Goal: Task Accomplishment & Management: Manage account settings

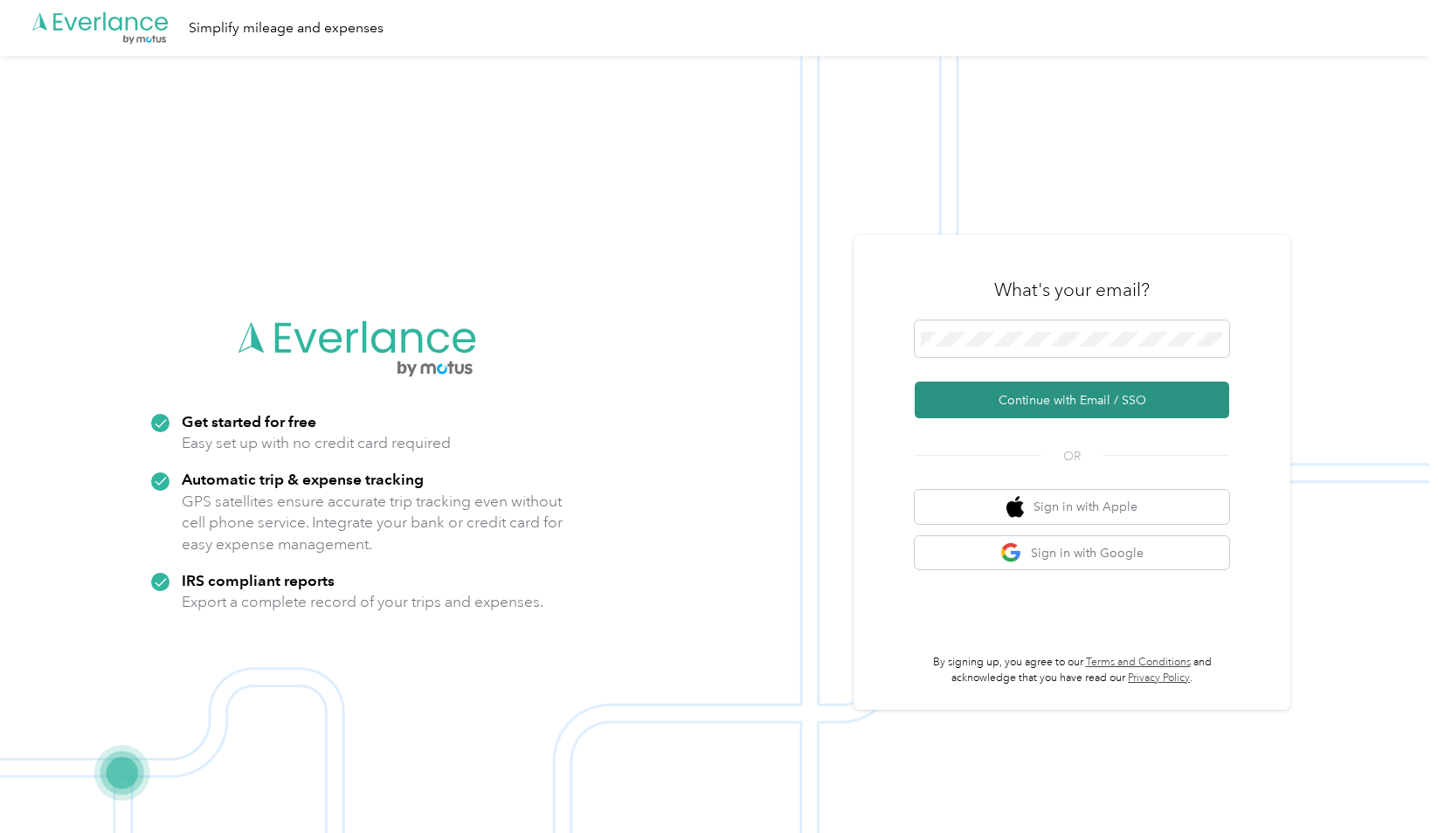
click at [1008, 397] on button "Continue with Email / SSO" at bounding box center [1072, 400] width 315 height 37
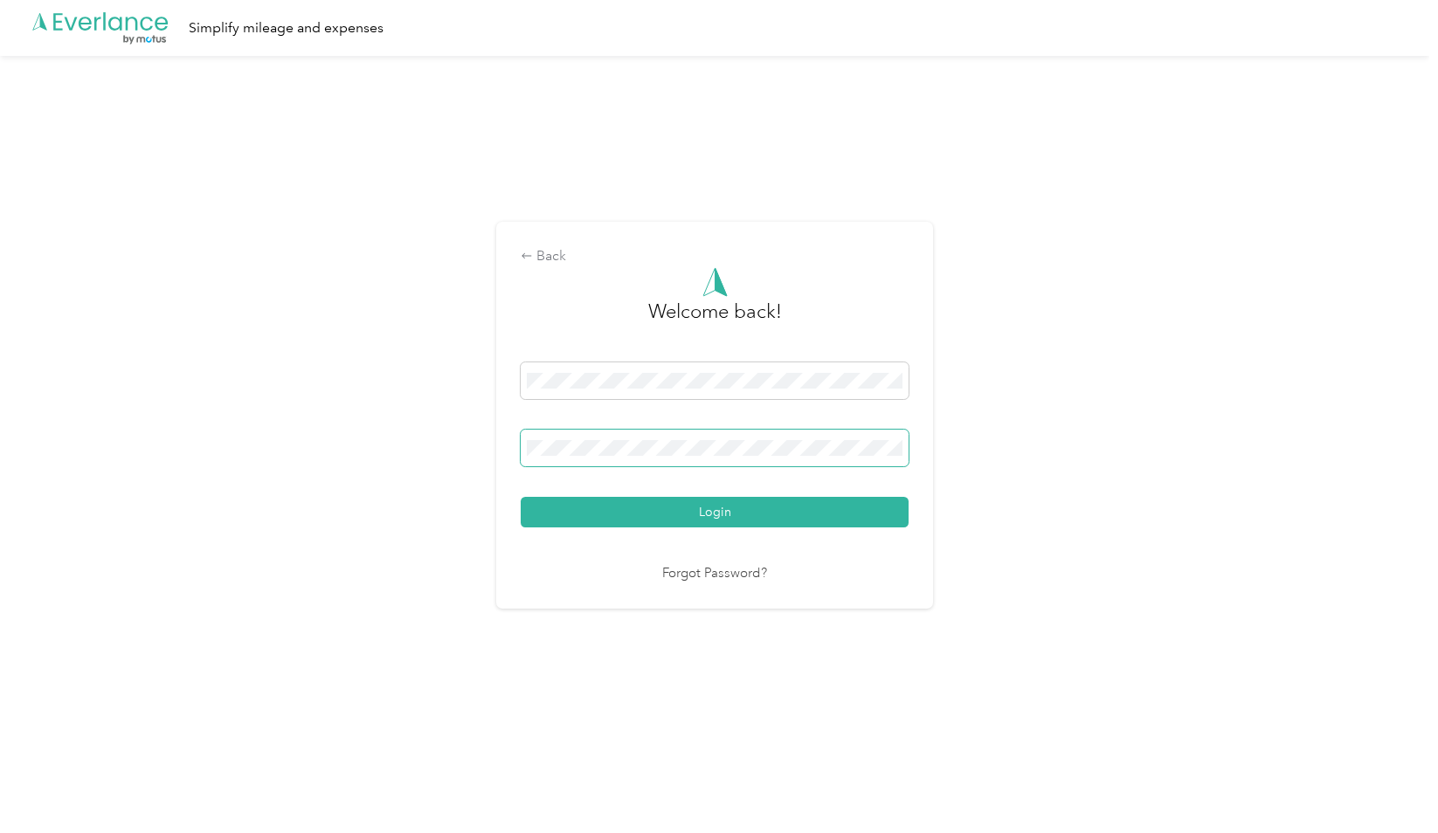
click at [634, 465] on span at bounding box center [715, 448] width 388 height 37
click at [521, 497] on button "Login" at bounding box center [715, 512] width 388 height 31
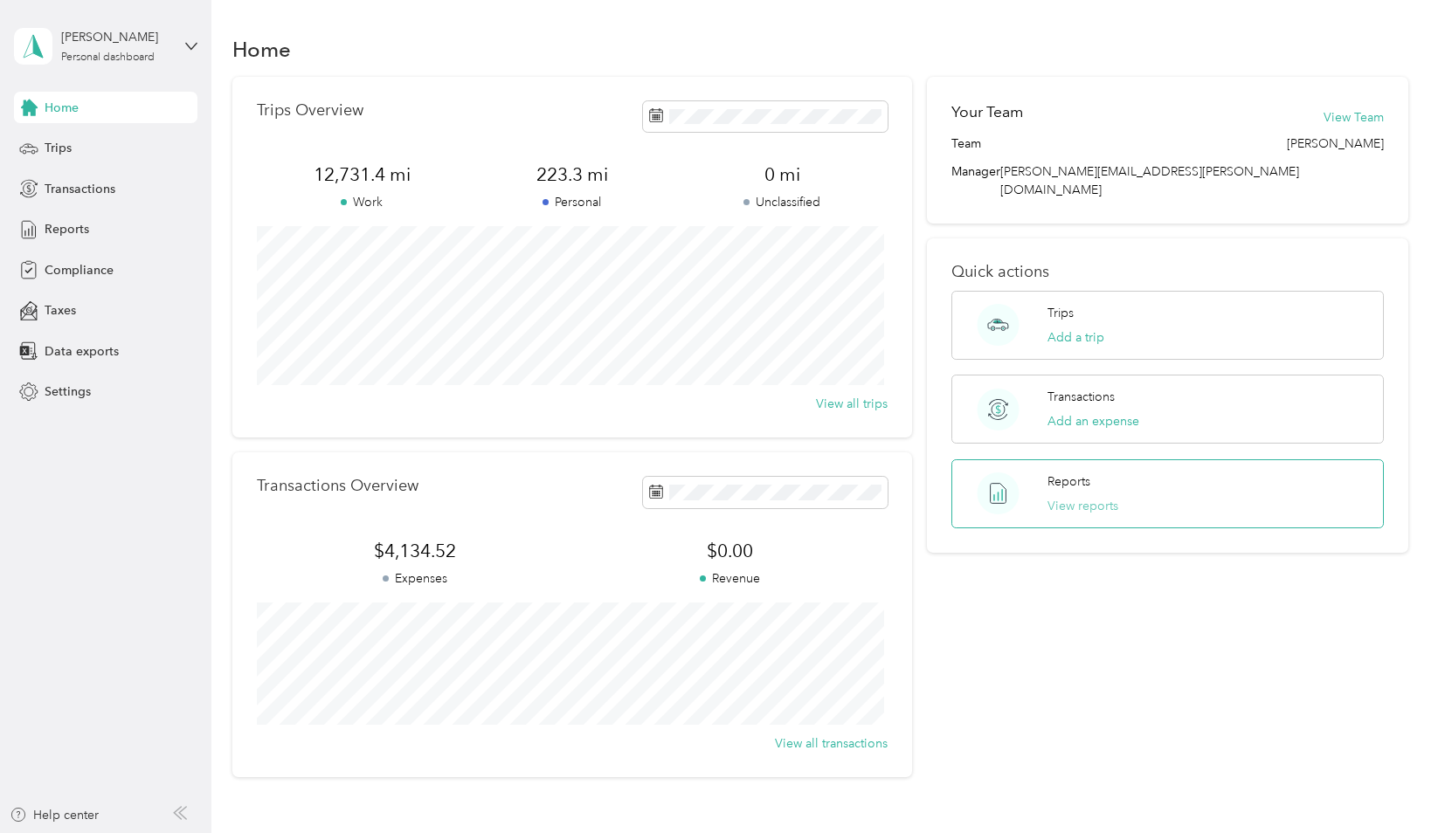
click at [1077, 497] on button "View reports" at bounding box center [1082, 506] width 71 height 18
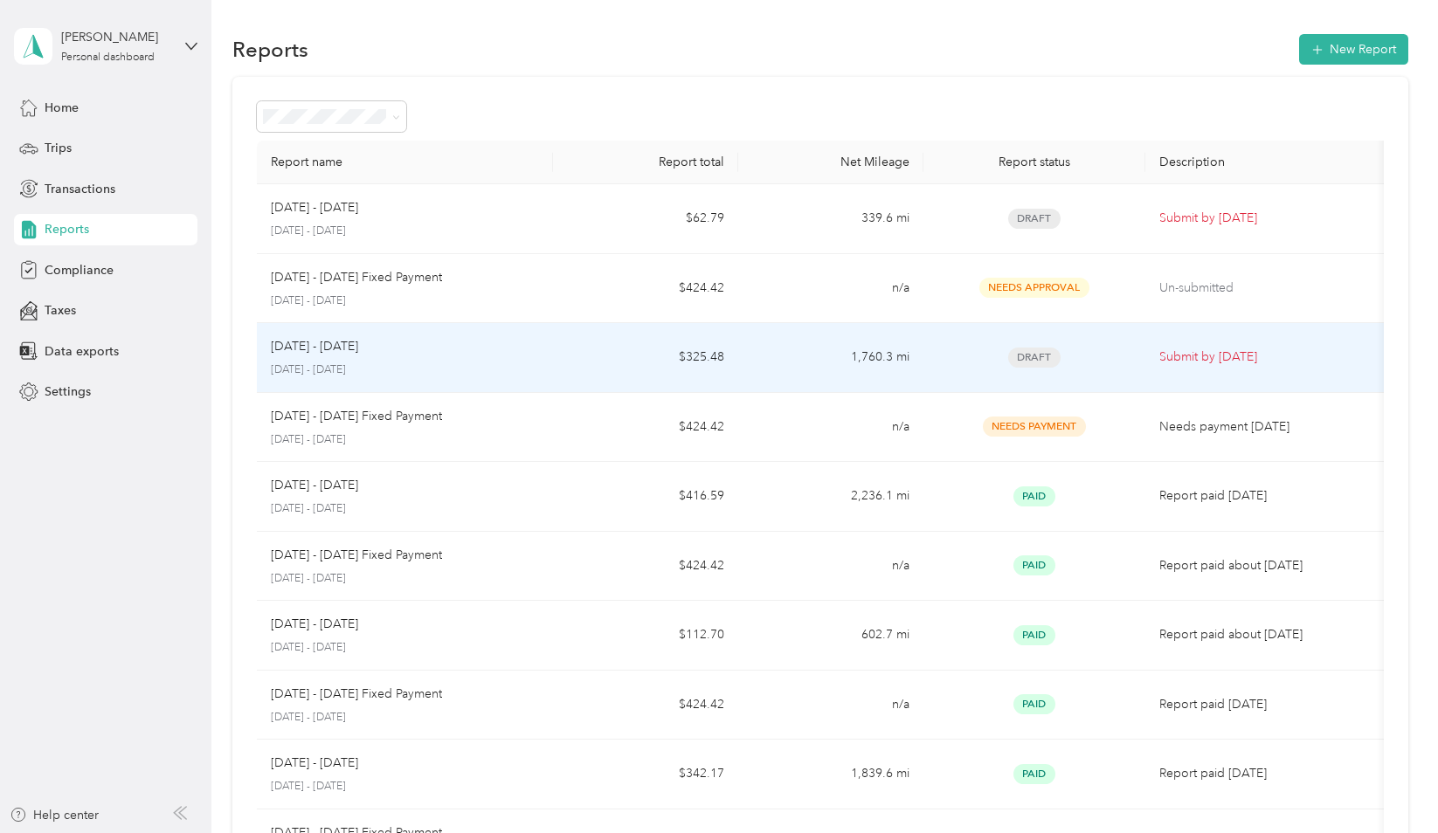
click at [340, 348] on p "[DATE] - [DATE]" at bounding box center [314, 346] width 87 height 19
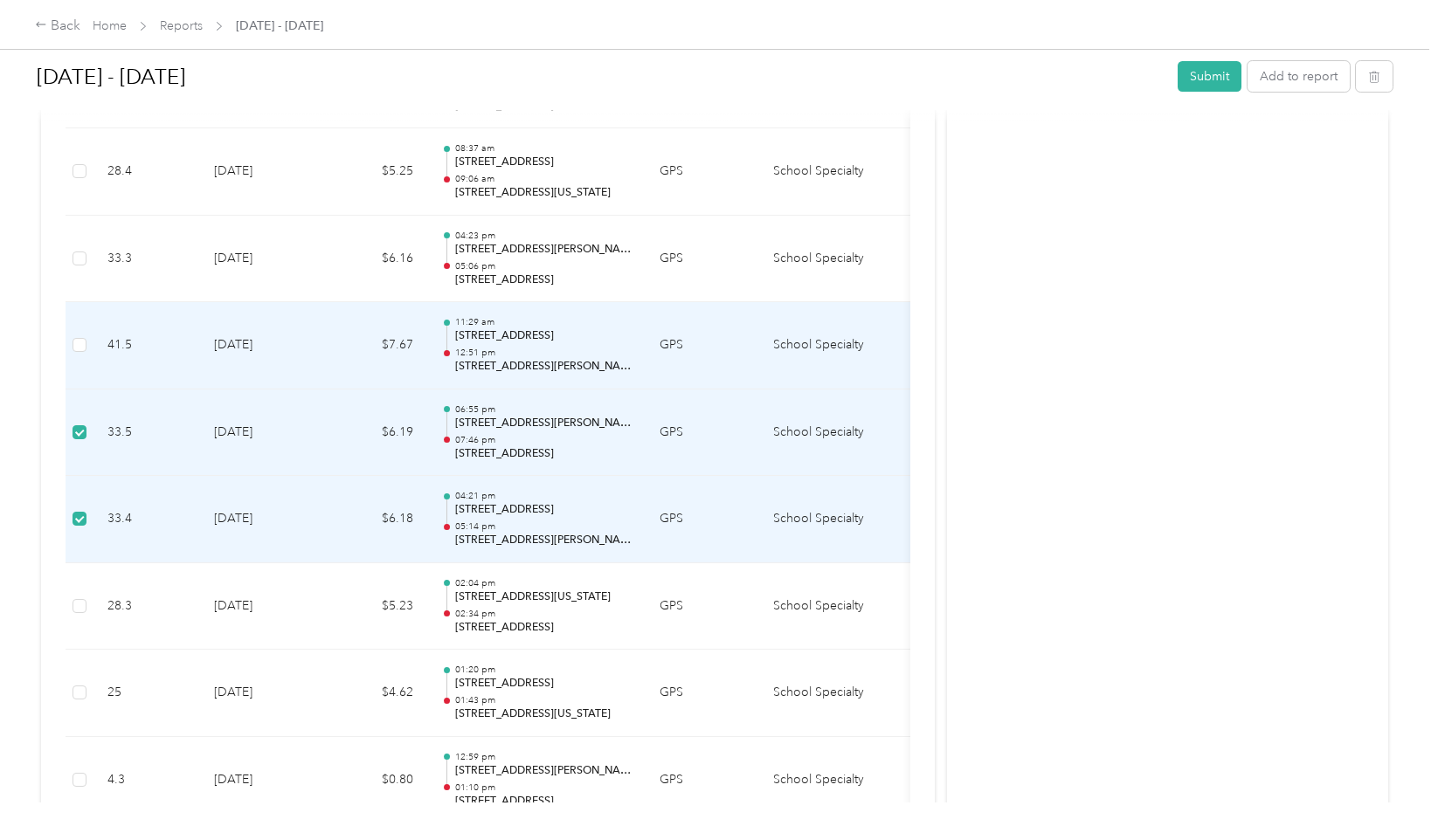
scroll to position [3550, 0]
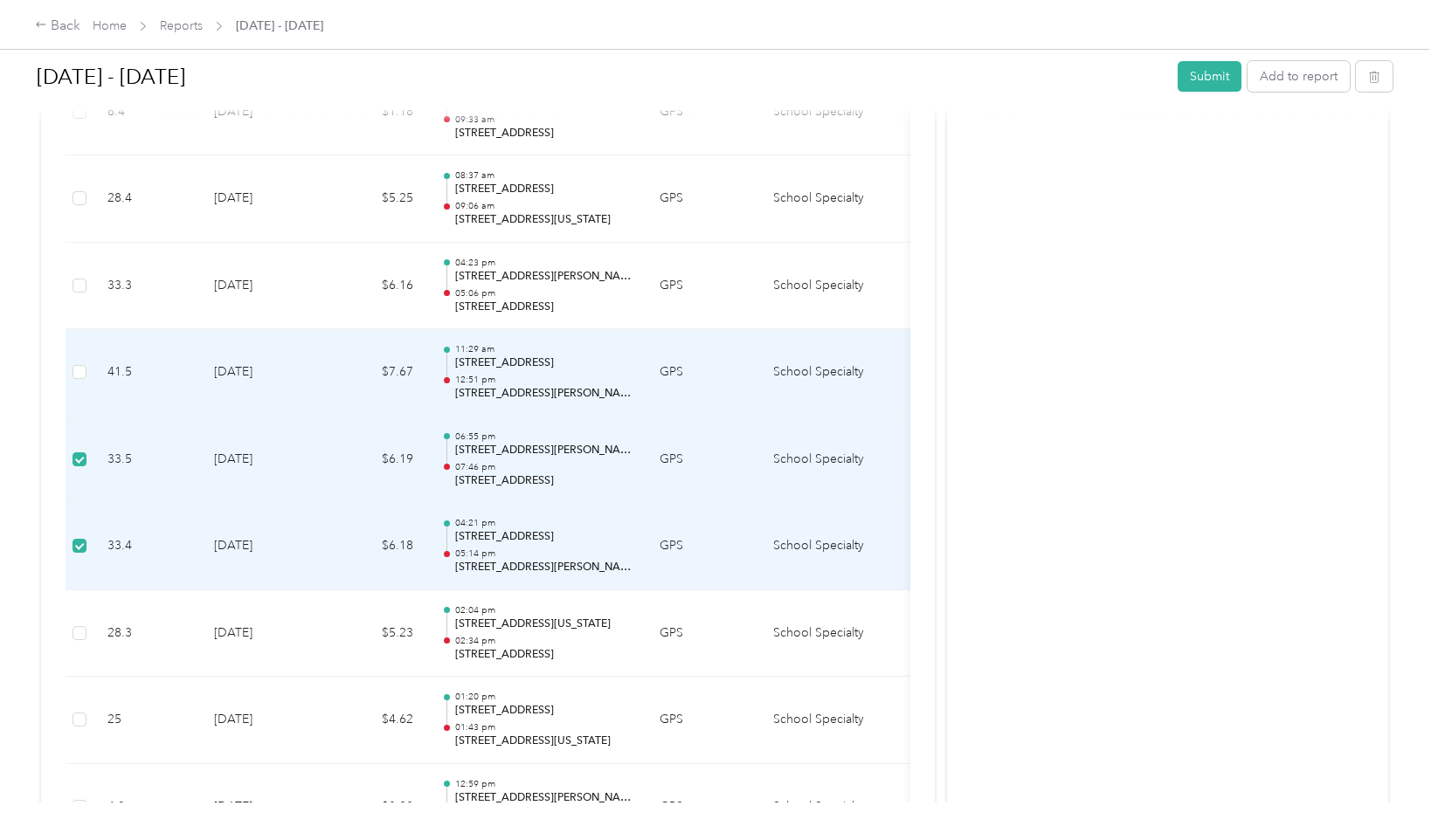
click at [87, 358] on td at bounding box center [80, 372] width 28 height 87
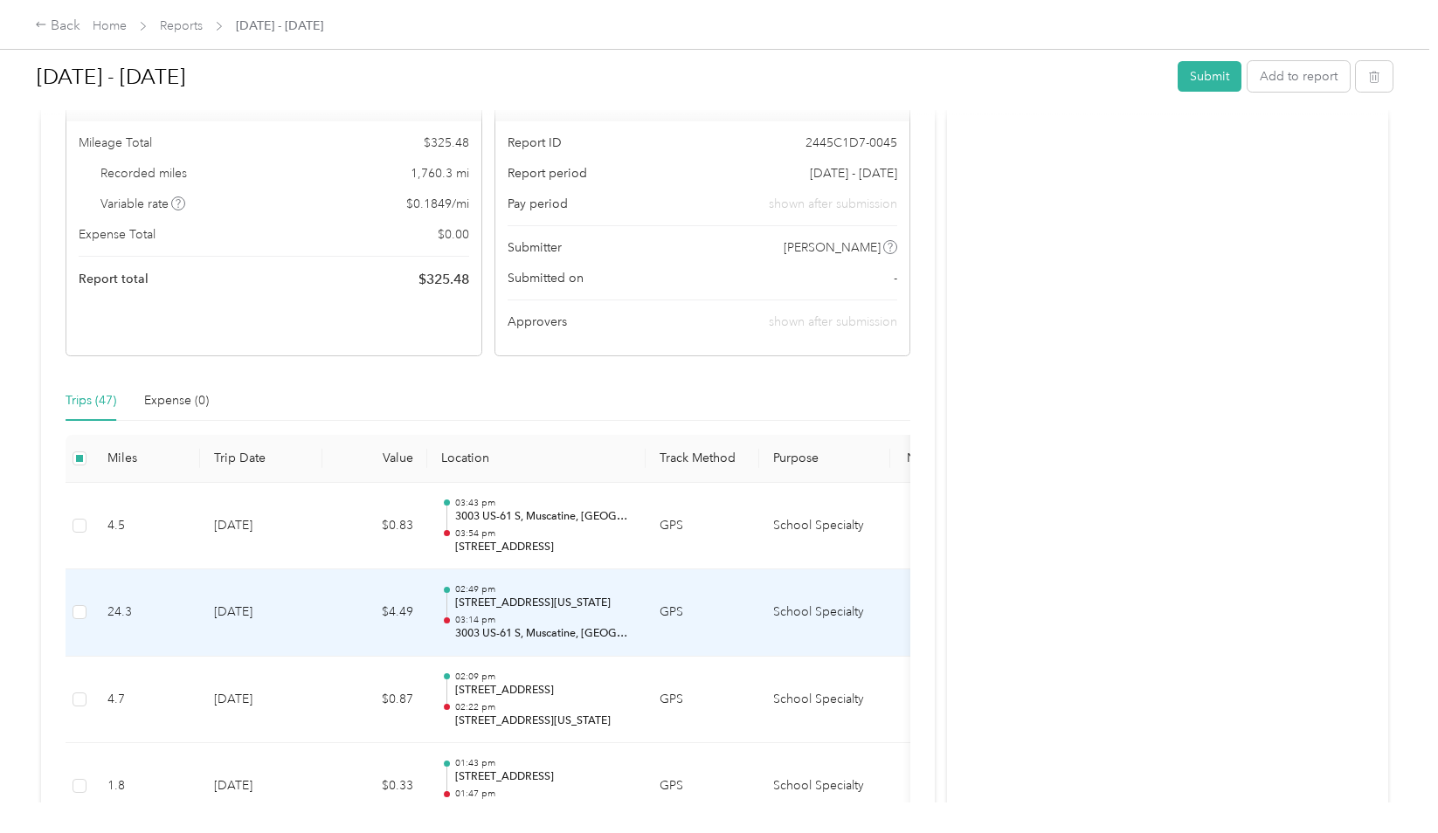
scroll to position [175, 0]
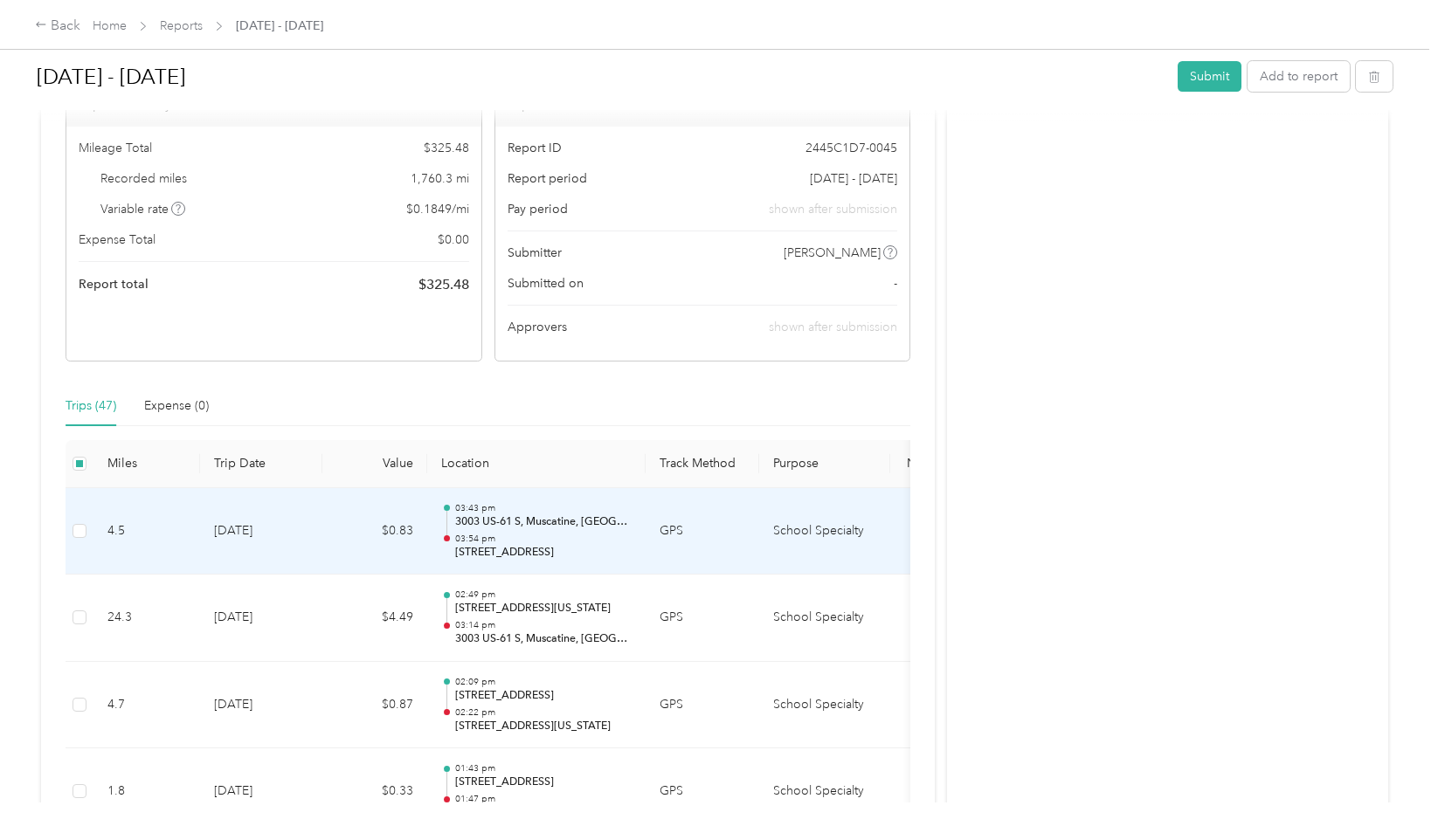
click at [868, 526] on td "School Specialty" at bounding box center [824, 531] width 131 height 87
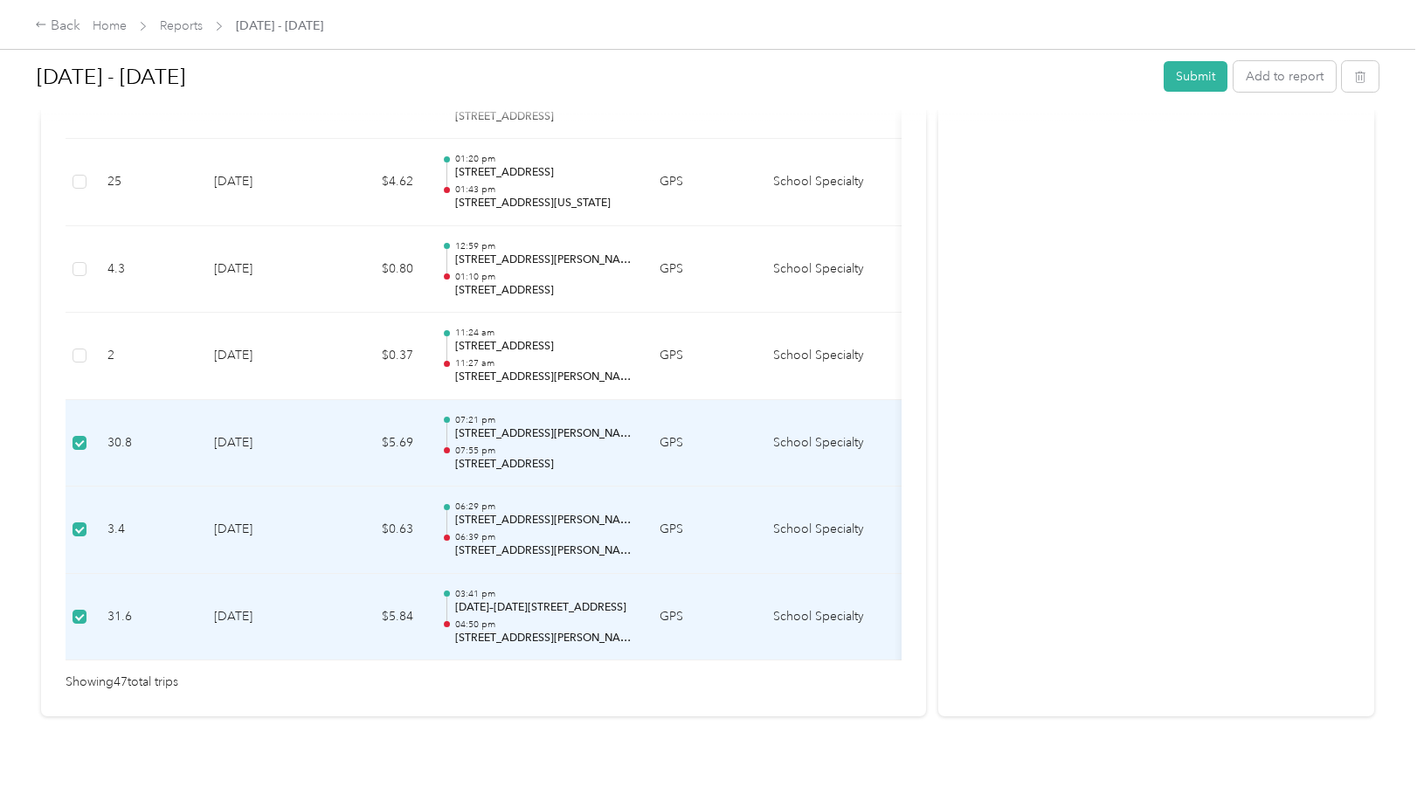
scroll to position [4114, 0]
click at [216, 634] on td "[DATE]" at bounding box center [261, 617] width 122 height 87
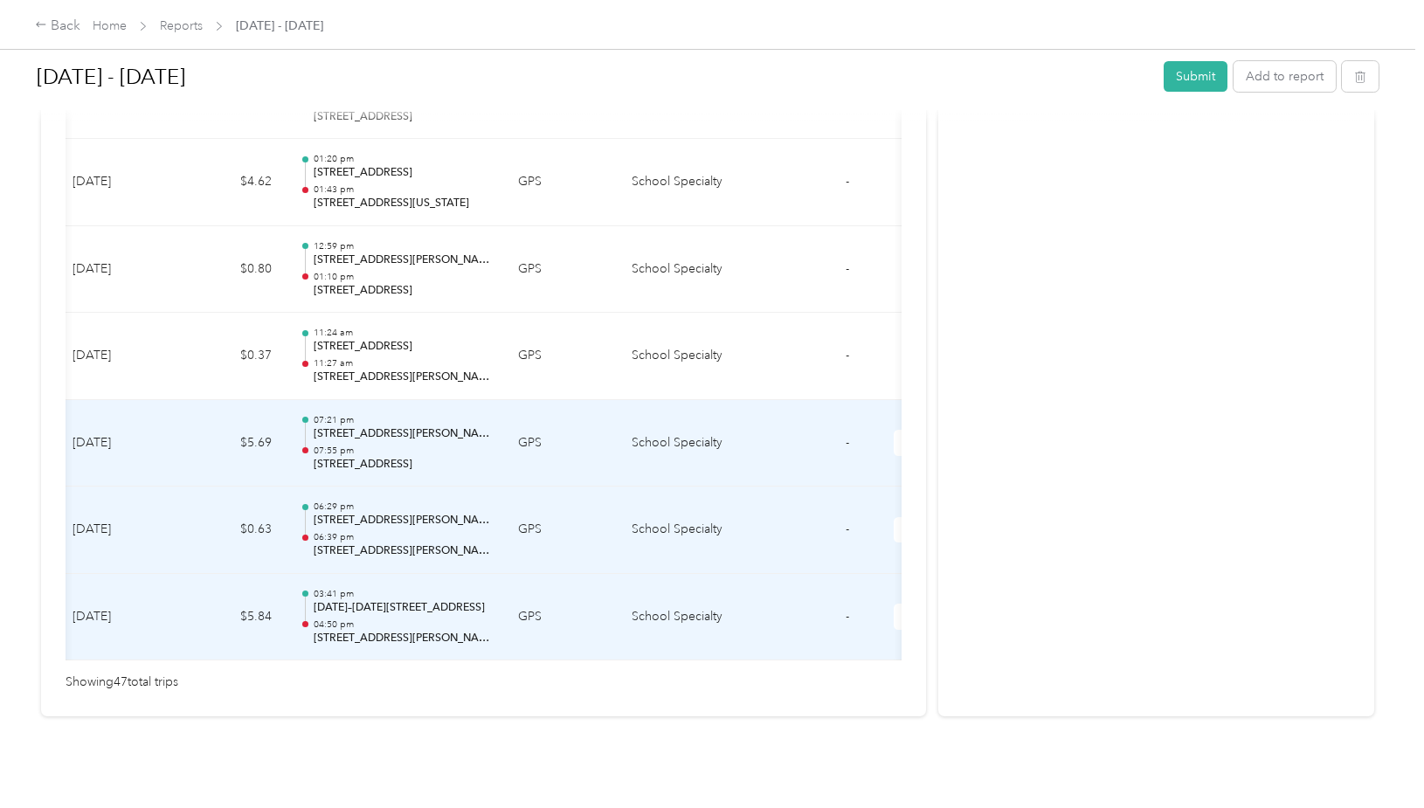
scroll to position [0, 189]
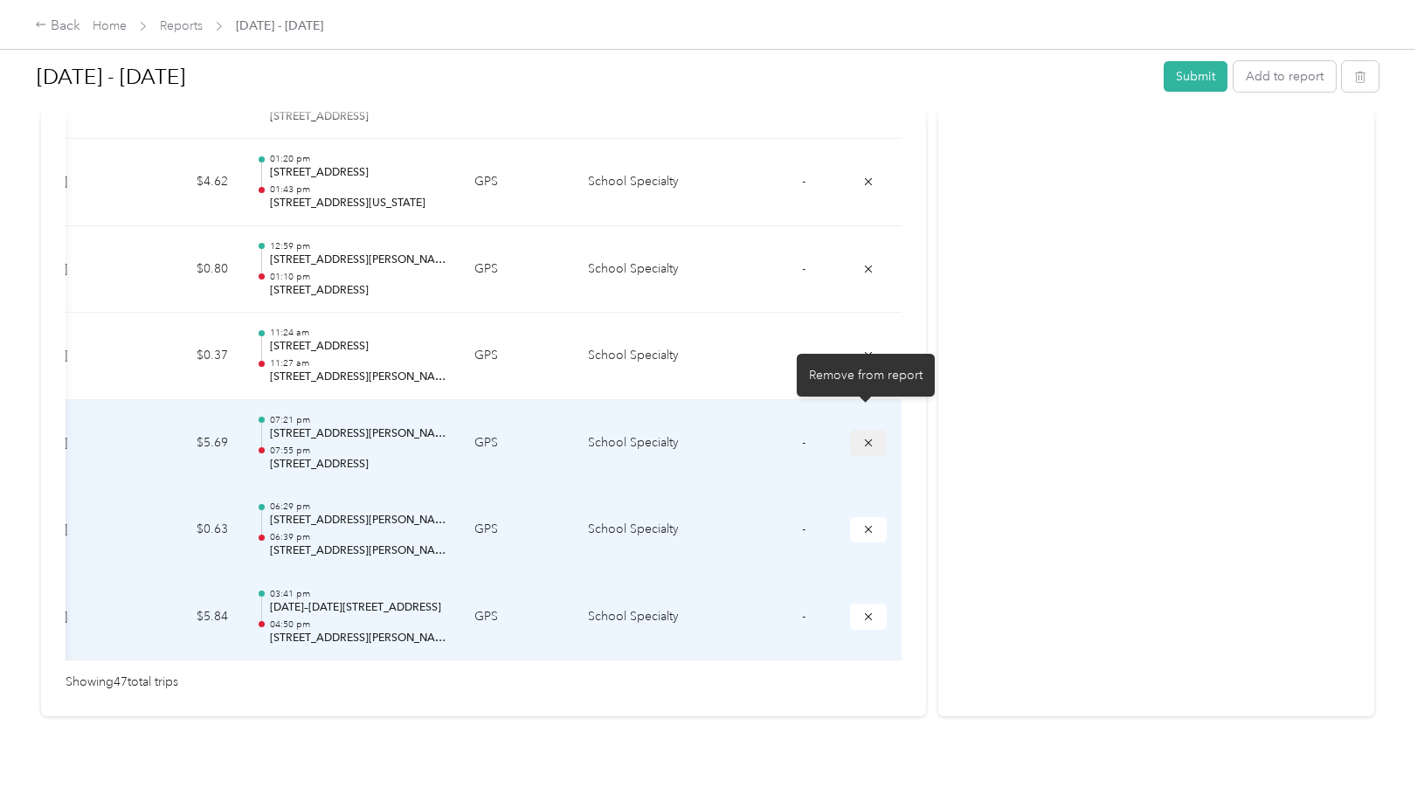
click at [862, 437] on icon "submit" at bounding box center [868, 443] width 12 height 12
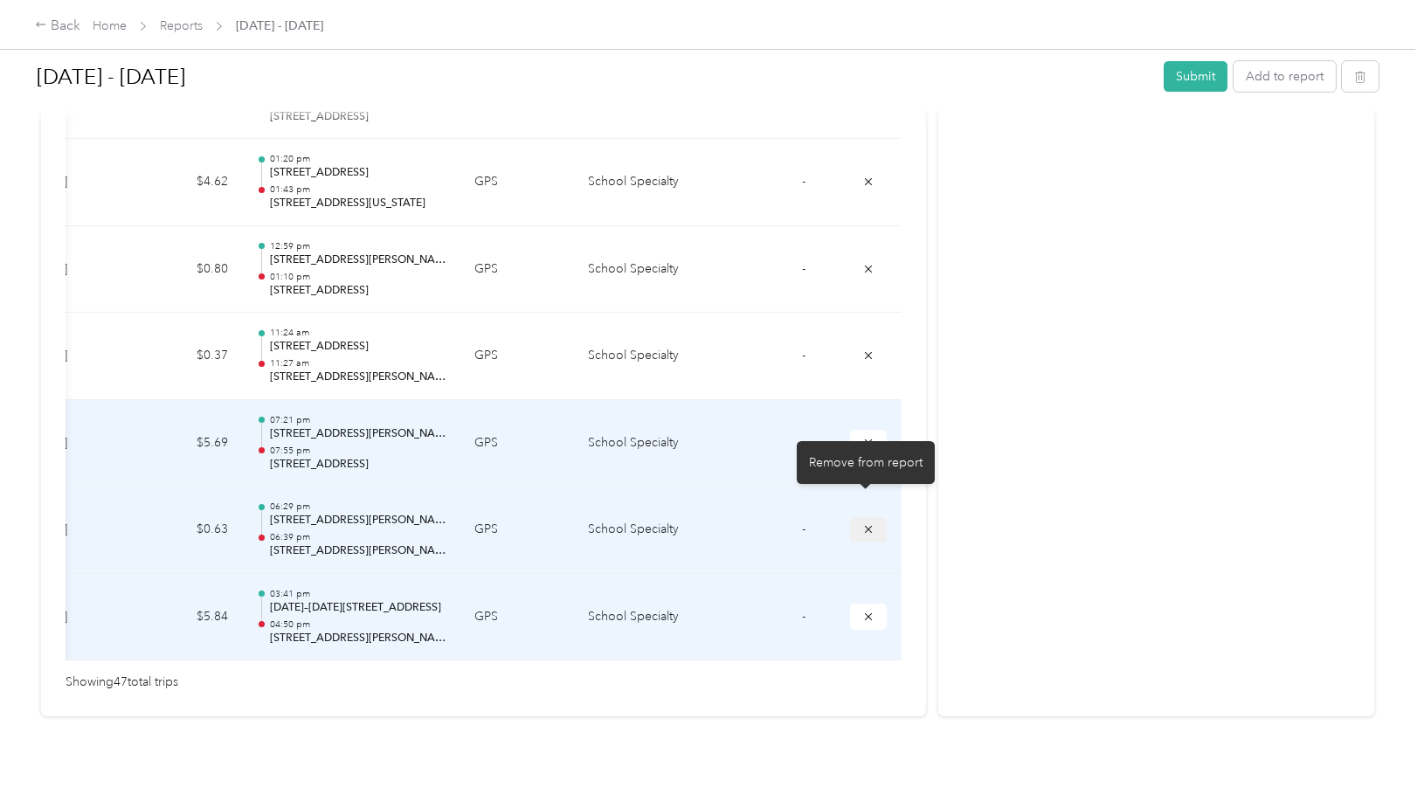
click at [868, 523] on icon "submit" at bounding box center [868, 529] width 12 height 12
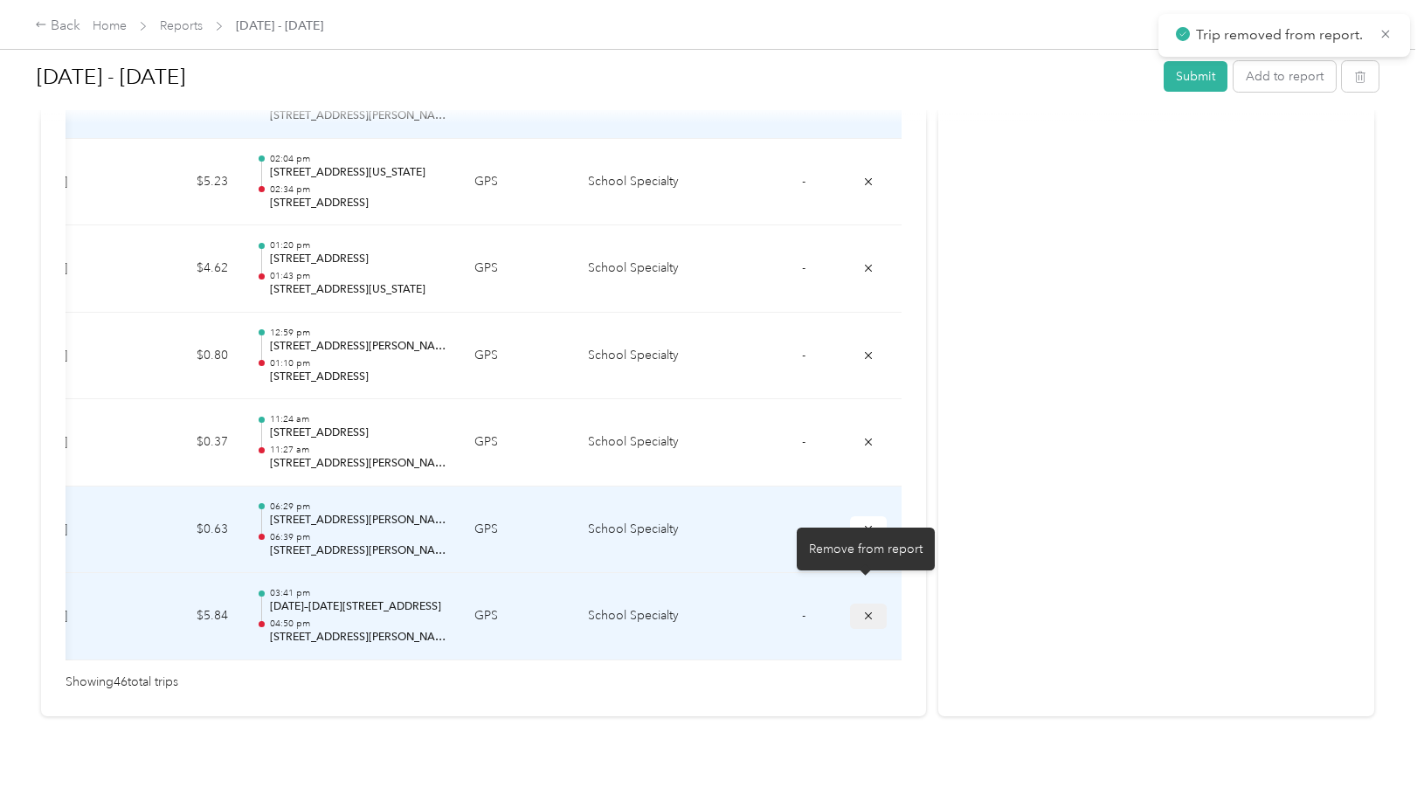
click at [868, 610] on icon "submit" at bounding box center [868, 616] width 12 height 12
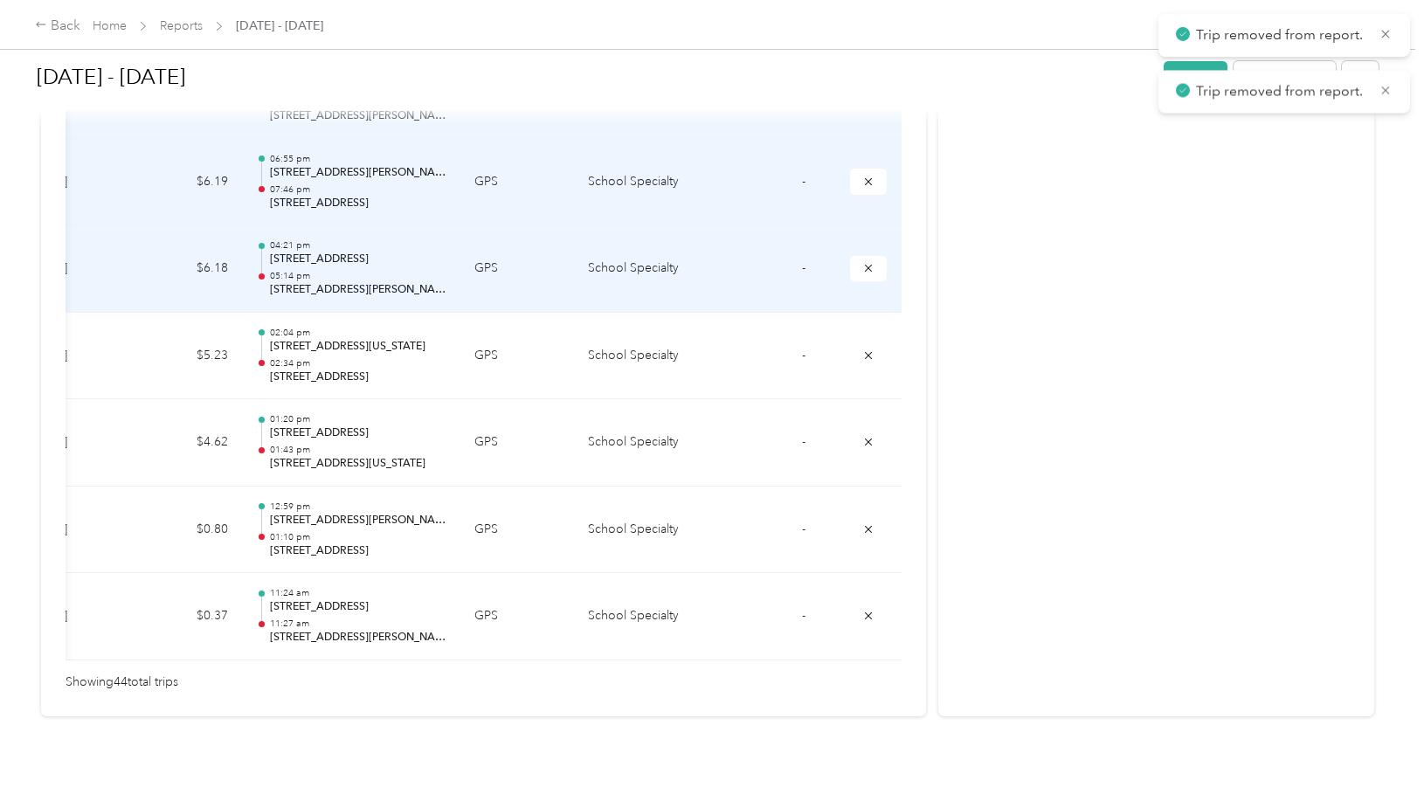
scroll to position [3854, 0]
click at [863, 176] on icon "submit" at bounding box center [868, 182] width 12 height 12
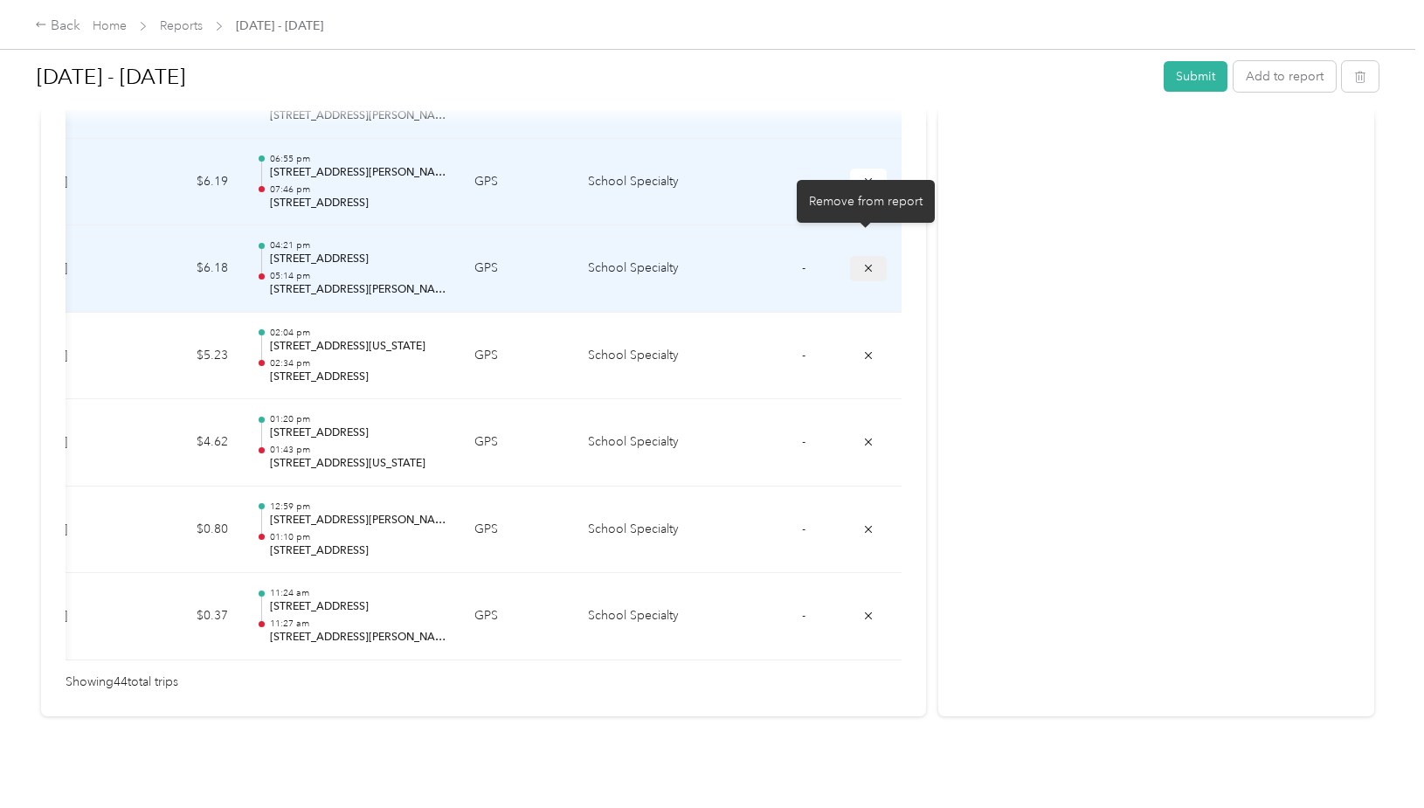
click at [863, 262] on icon "submit" at bounding box center [868, 268] width 12 height 12
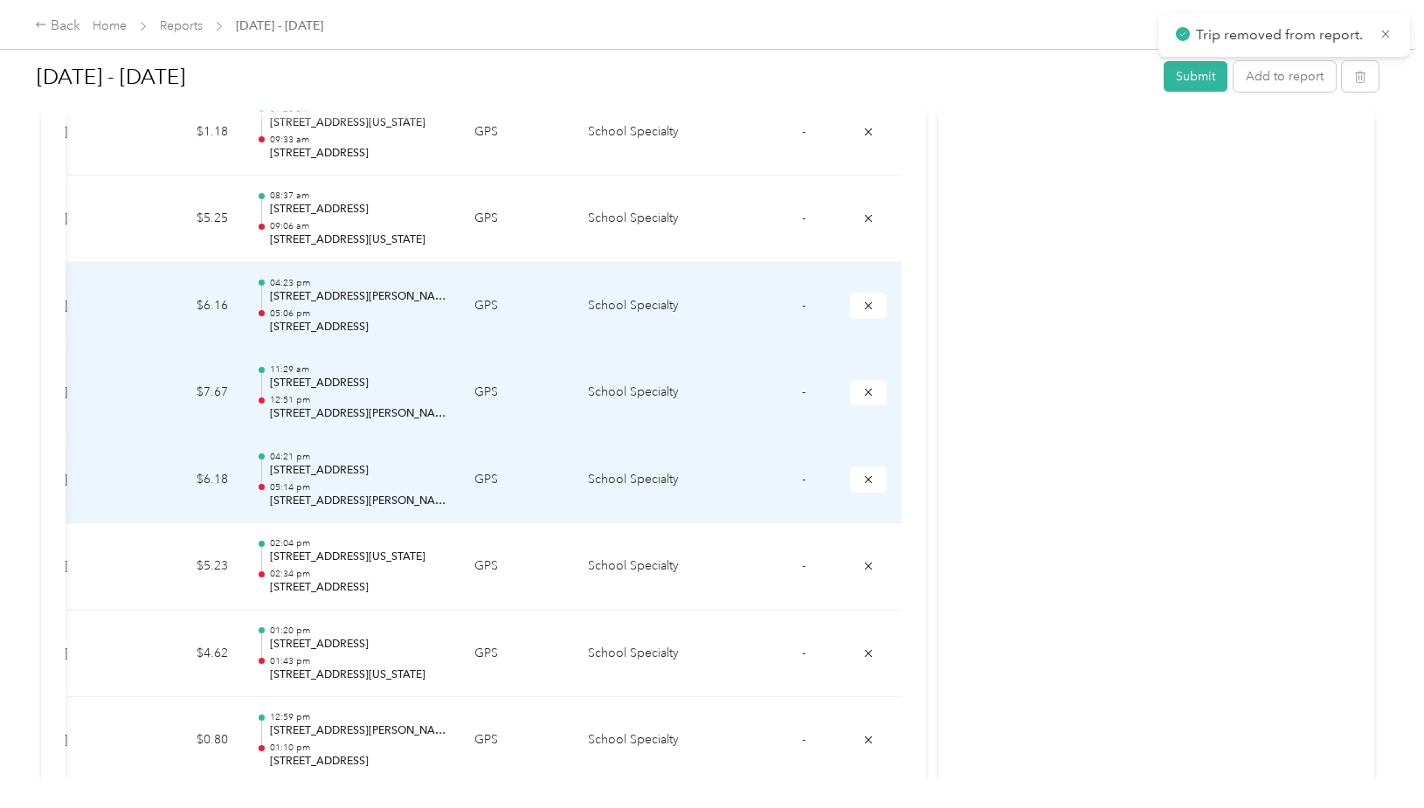
scroll to position [3515, 0]
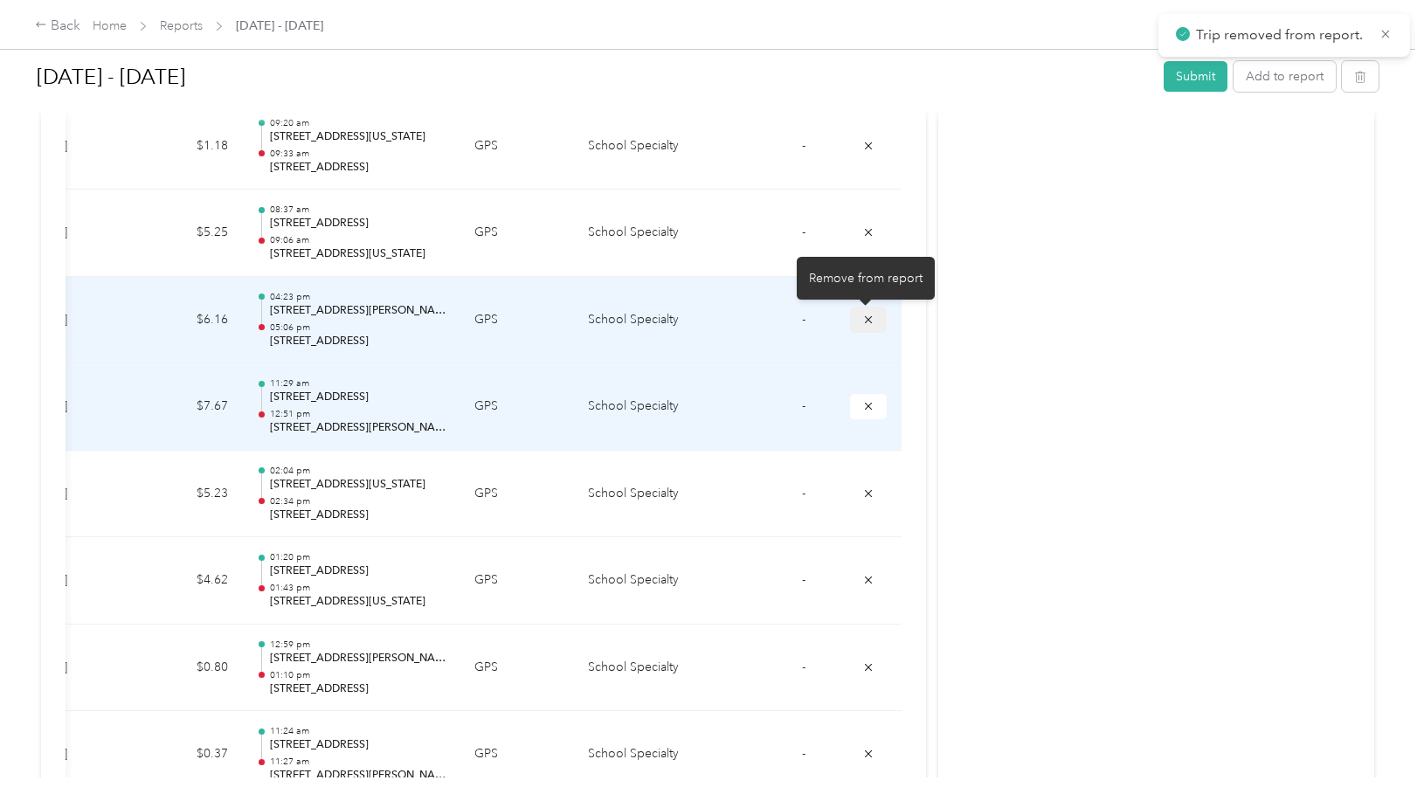
click at [865, 320] on icon "submit" at bounding box center [868, 318] width 7 height 7
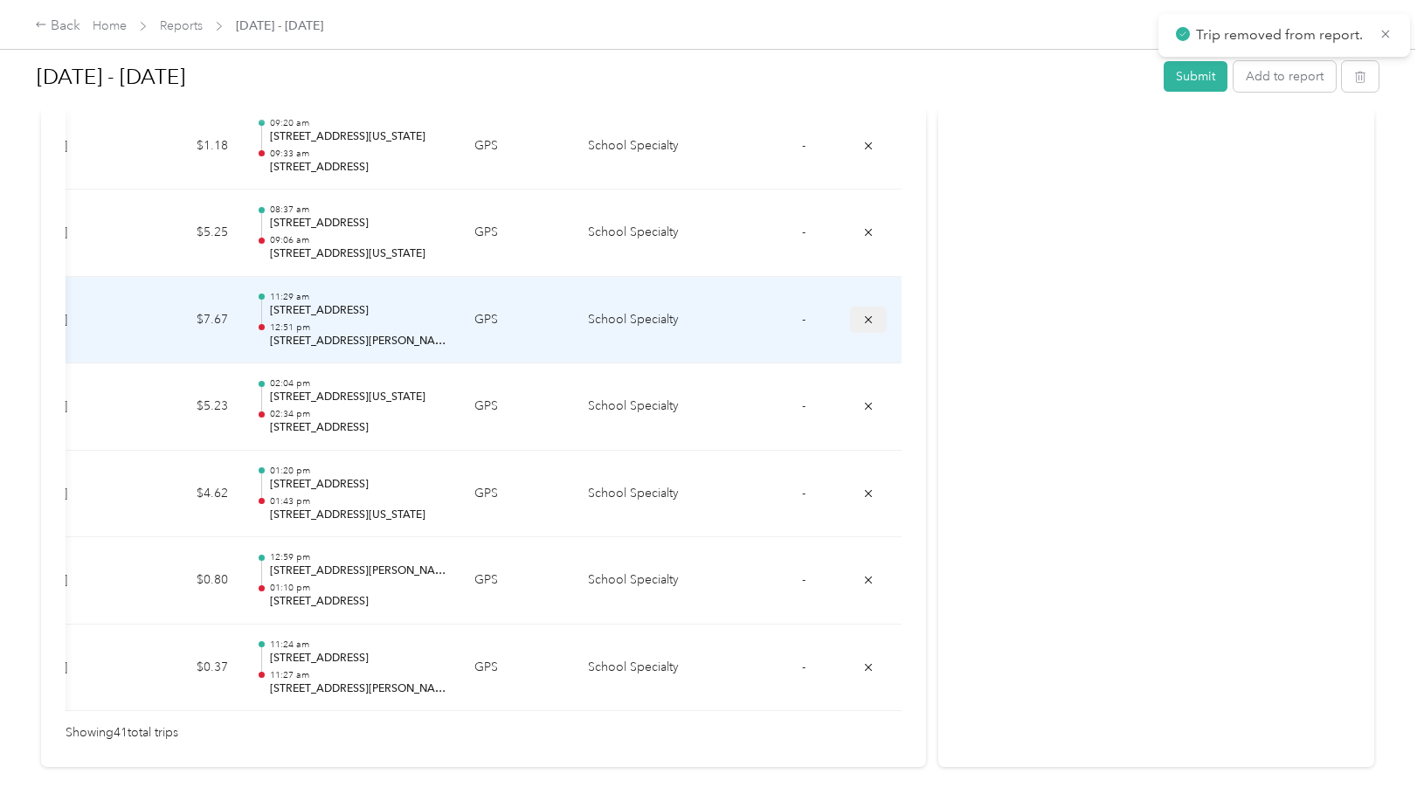
click at [865, 322] on icon "submit" at bounding box center [868, 318] width 7 height 7
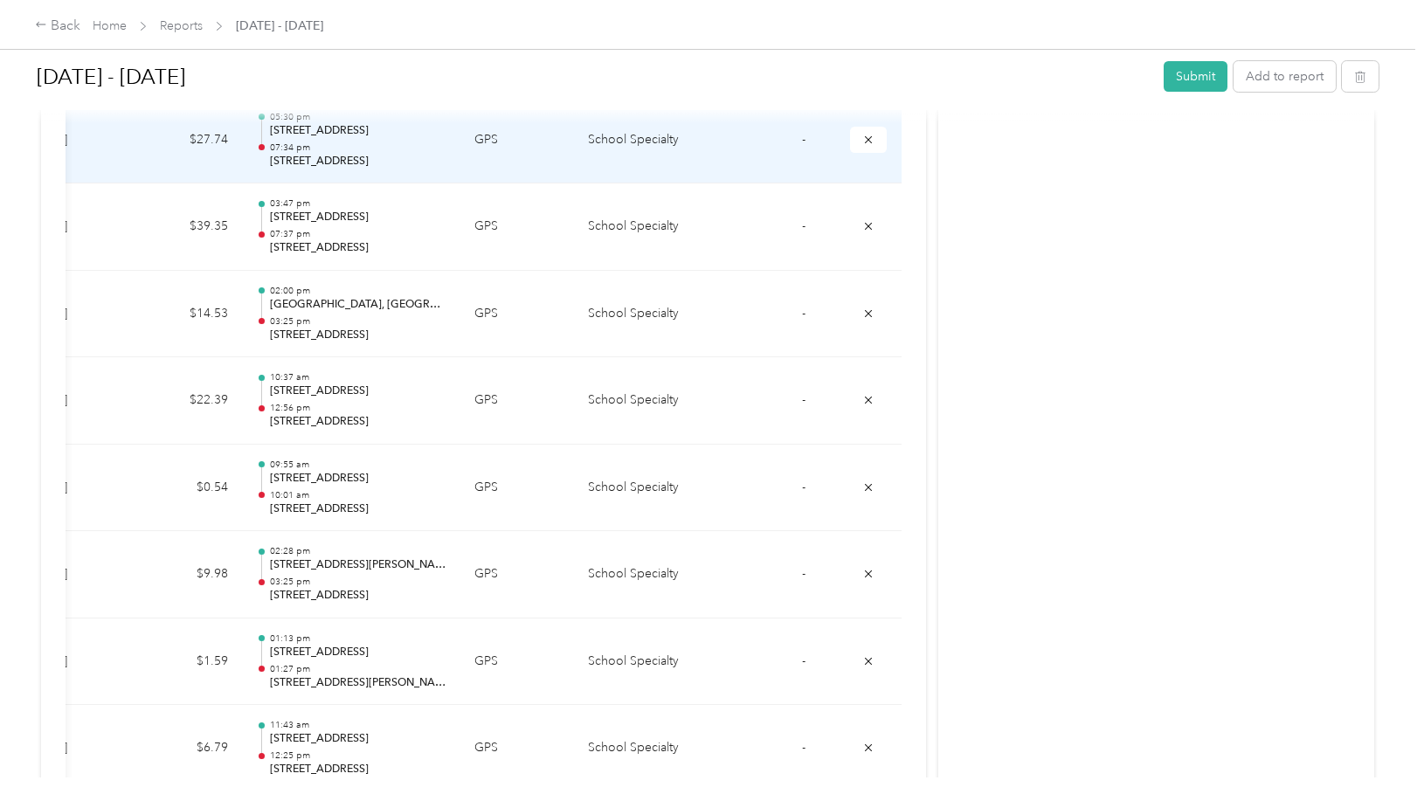
scroll to position [1497, 0]
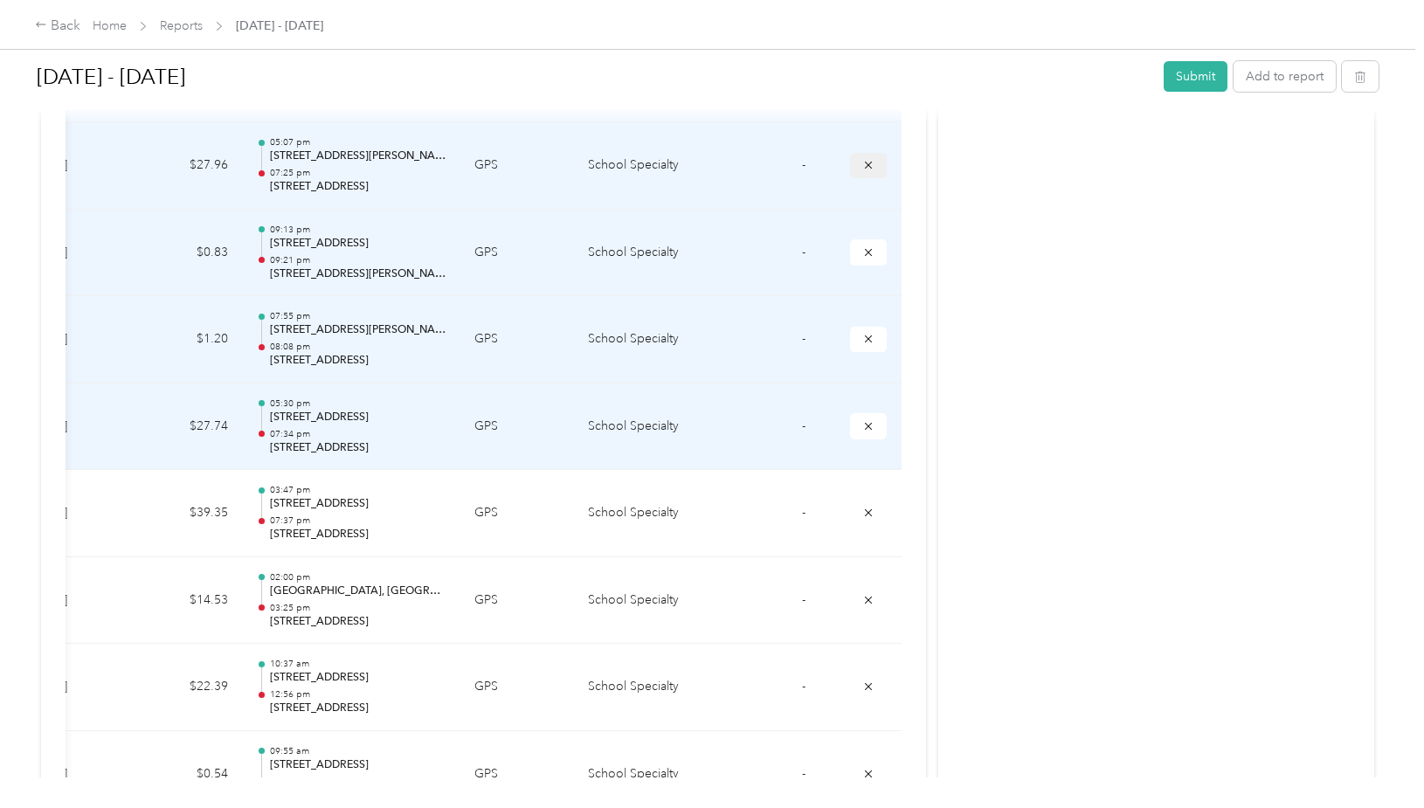
click at [864, 169] on icon "submit" at bounding box center [868, 165] width 12 height 12
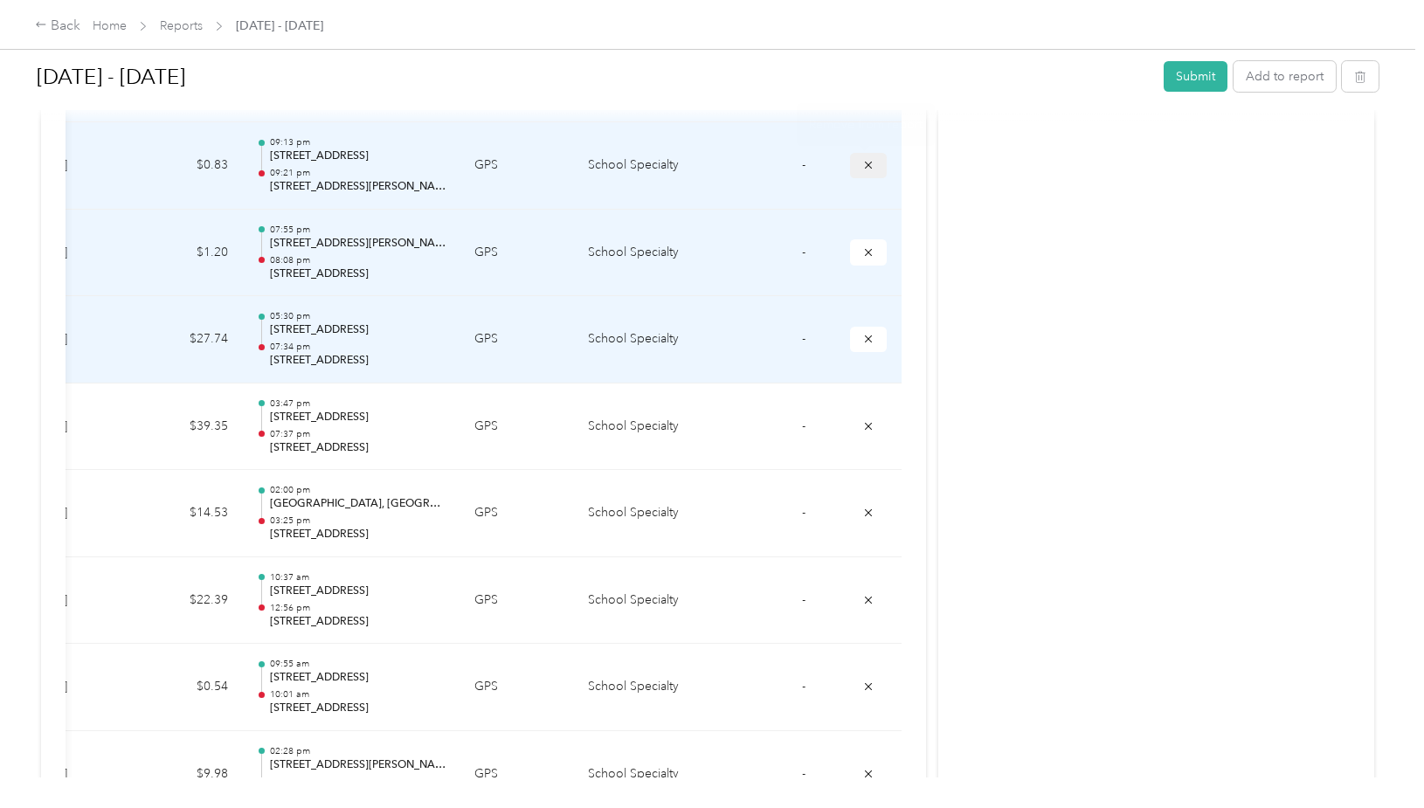
click at [854, 169] on button "submit" at bounding box center [868, 165] width 37 height 25
click at [865, 252] on icon "submit" at bounding box center [868, 251] width 7 height 7
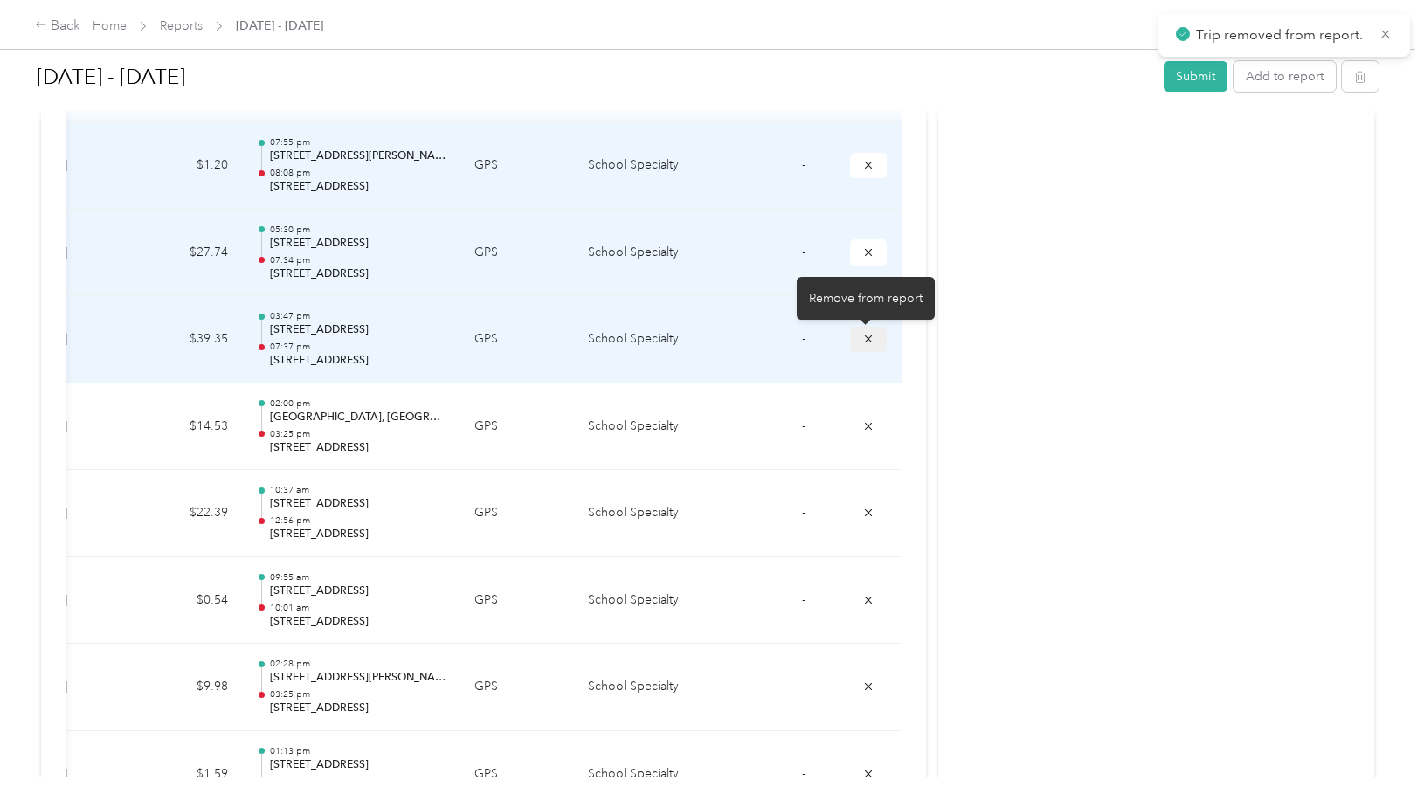
click at [864, 343] on icon "submit" at bounding box center [868, 339] width 12 height 12
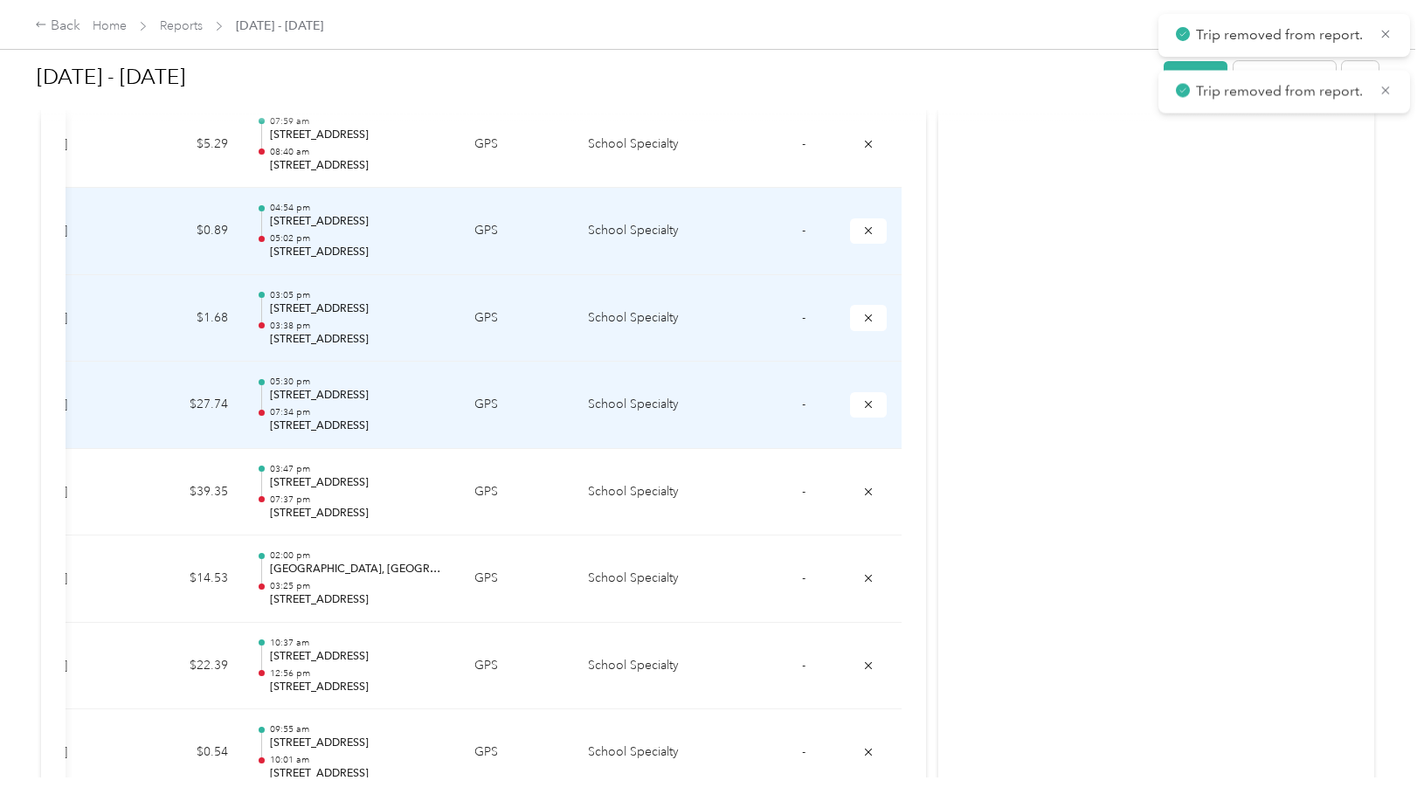
scroll to position [1147, 0]
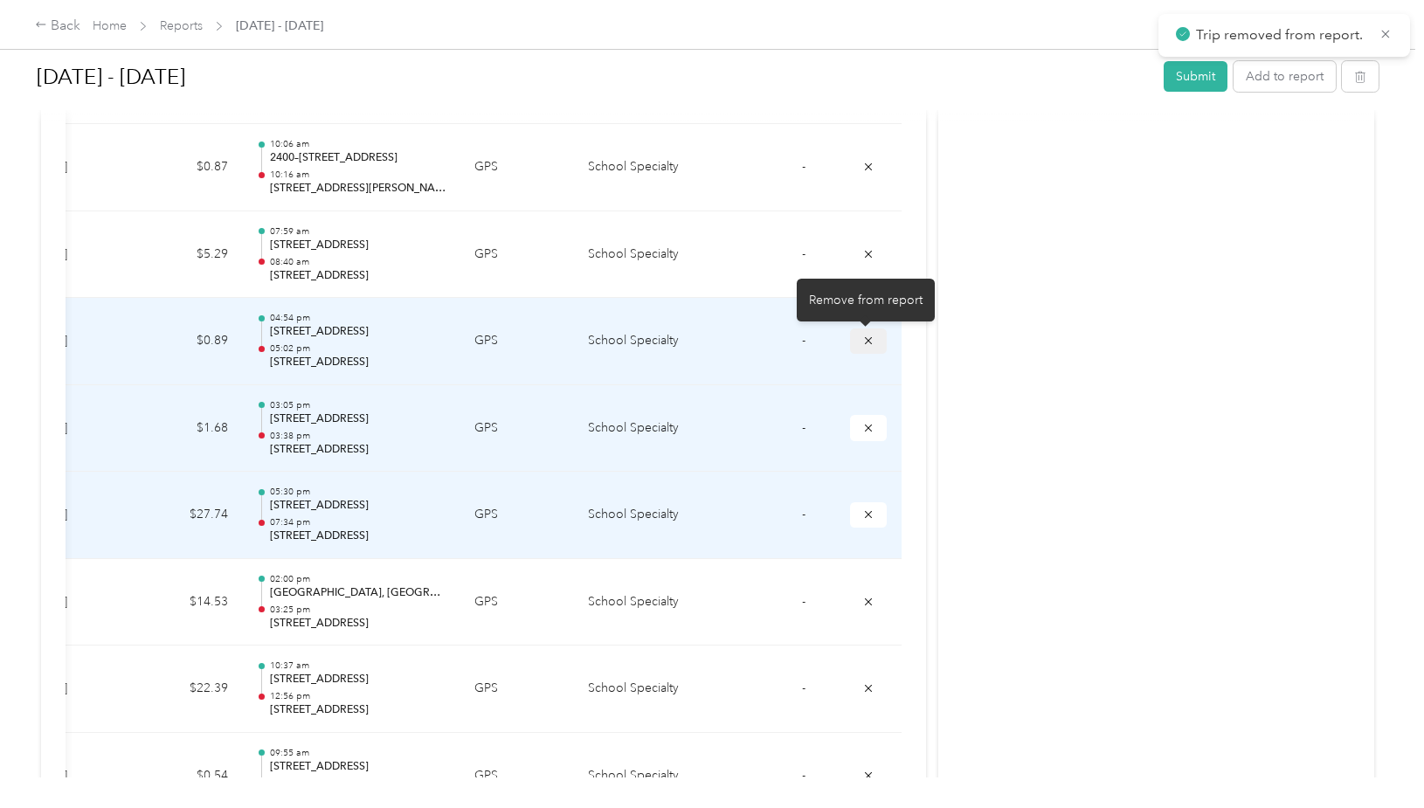
click at [868, 342] on icon "submit" at bounding box center [868, 341] width 12 height 12
click at [866, 435] on button "submit" at bounding box center [868, 427] width 37 height 25
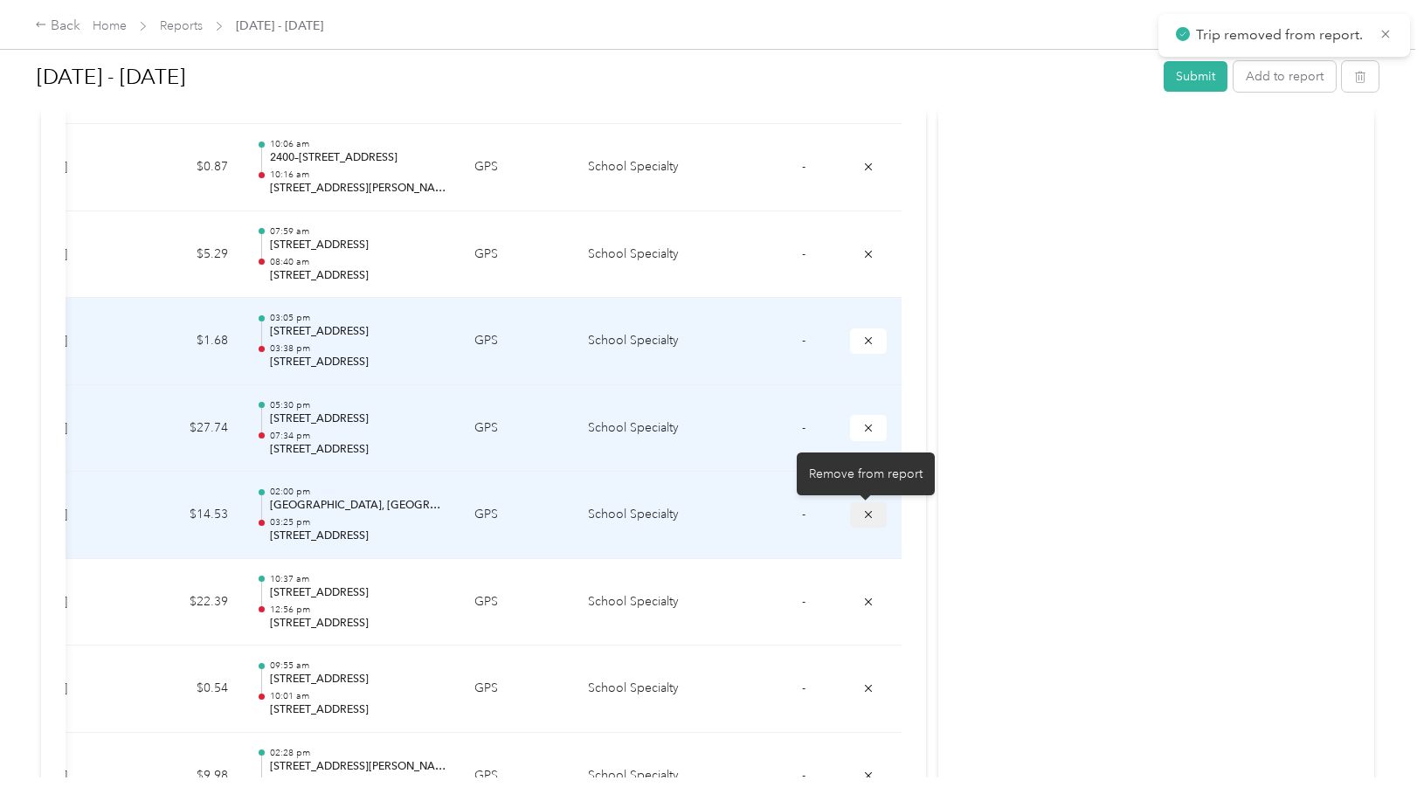
click at [862, 519] on icon "submit" at bounding box center [868, 514] width 12 height 12
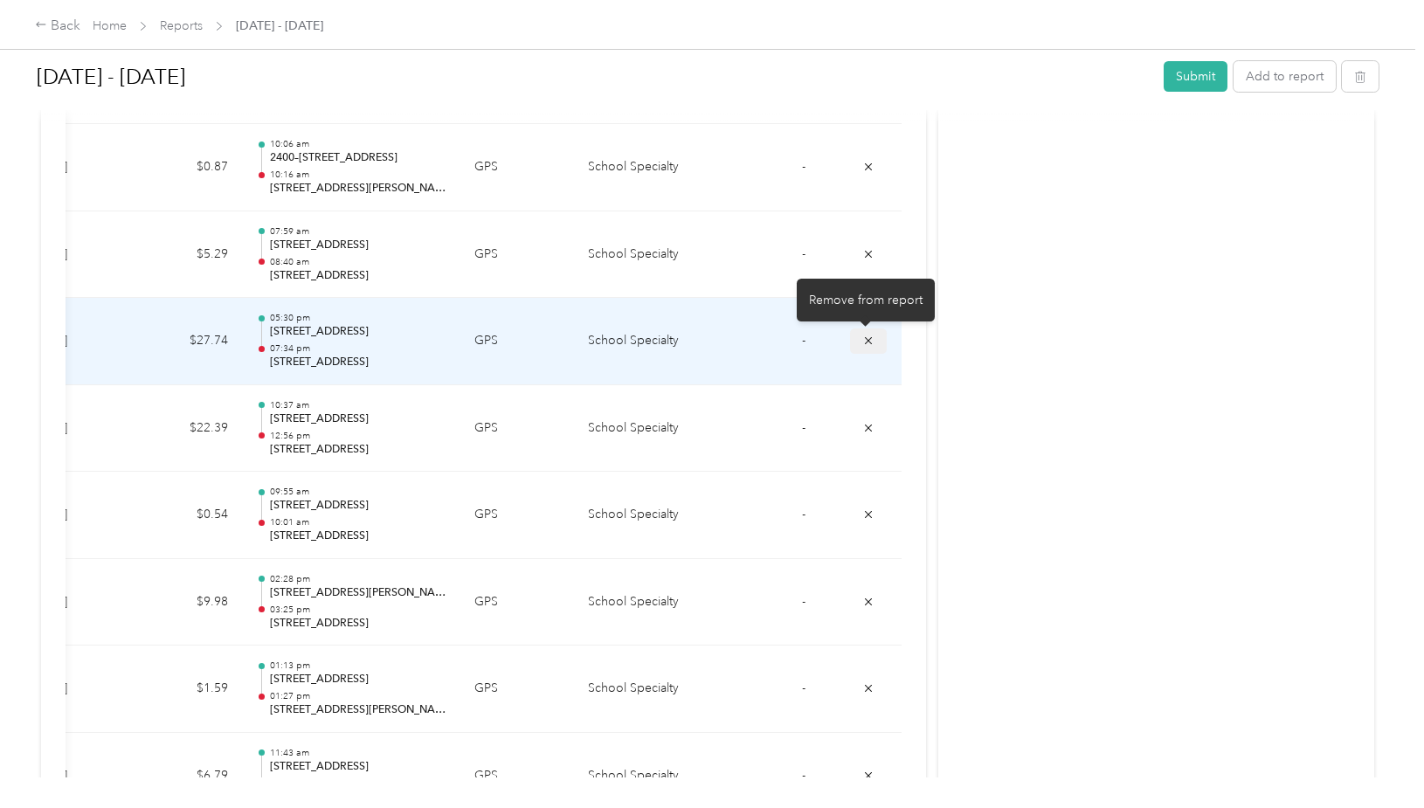
click at [866, 342] on icon "submit" at bounding box center [868, 341] width 12 height 12
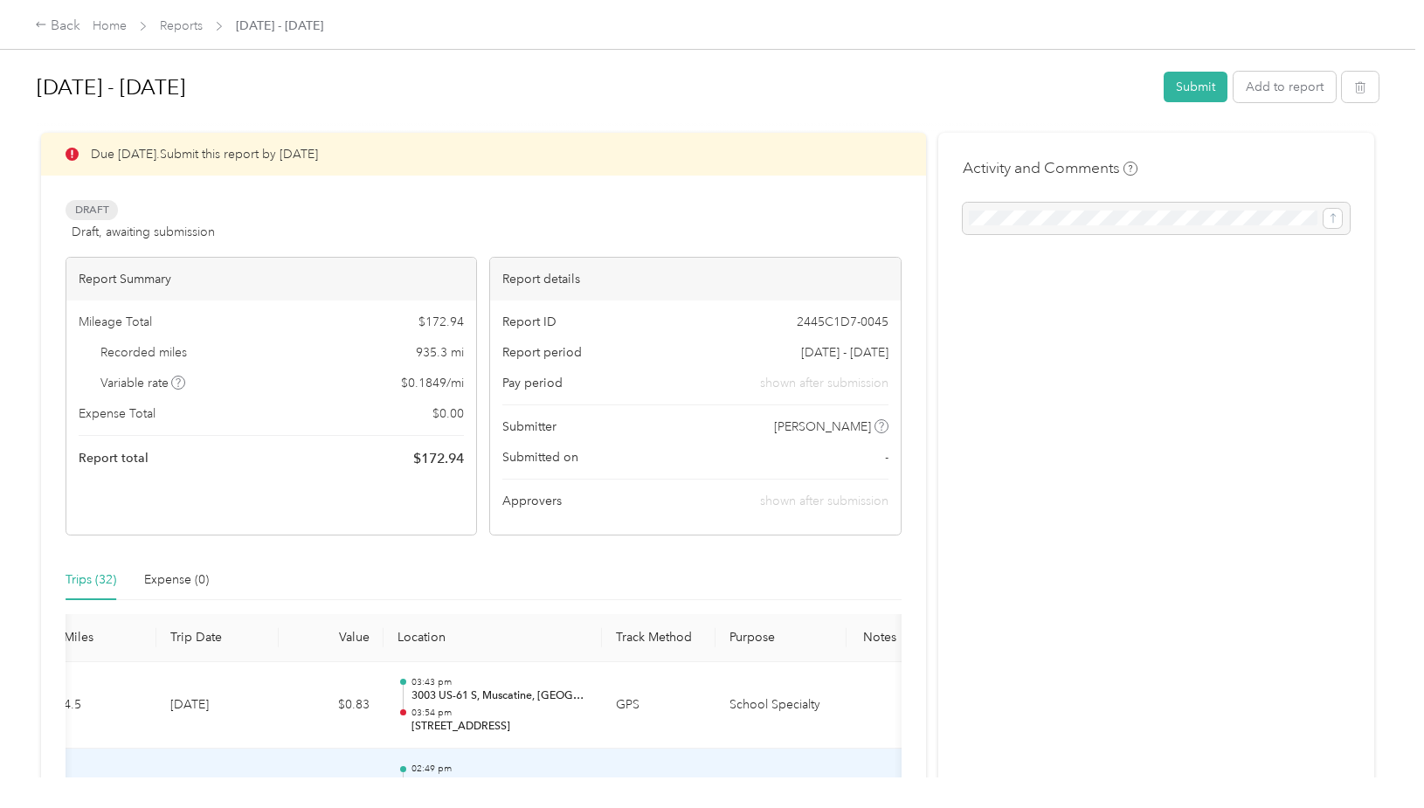
scroll to position [0, 0]
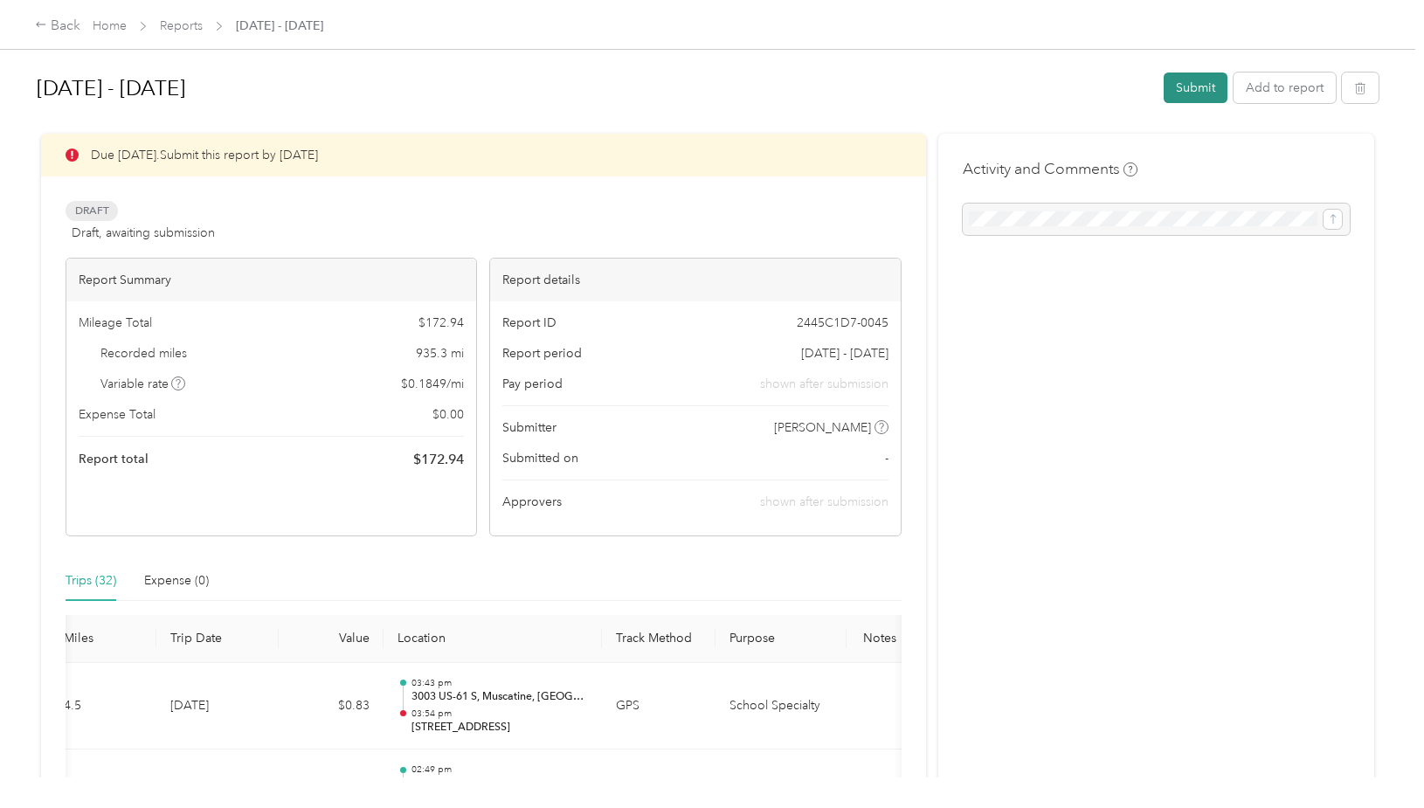
click at [1202, 81] on button "Submit" at bounding box center [1196, 88] width 64 height 31
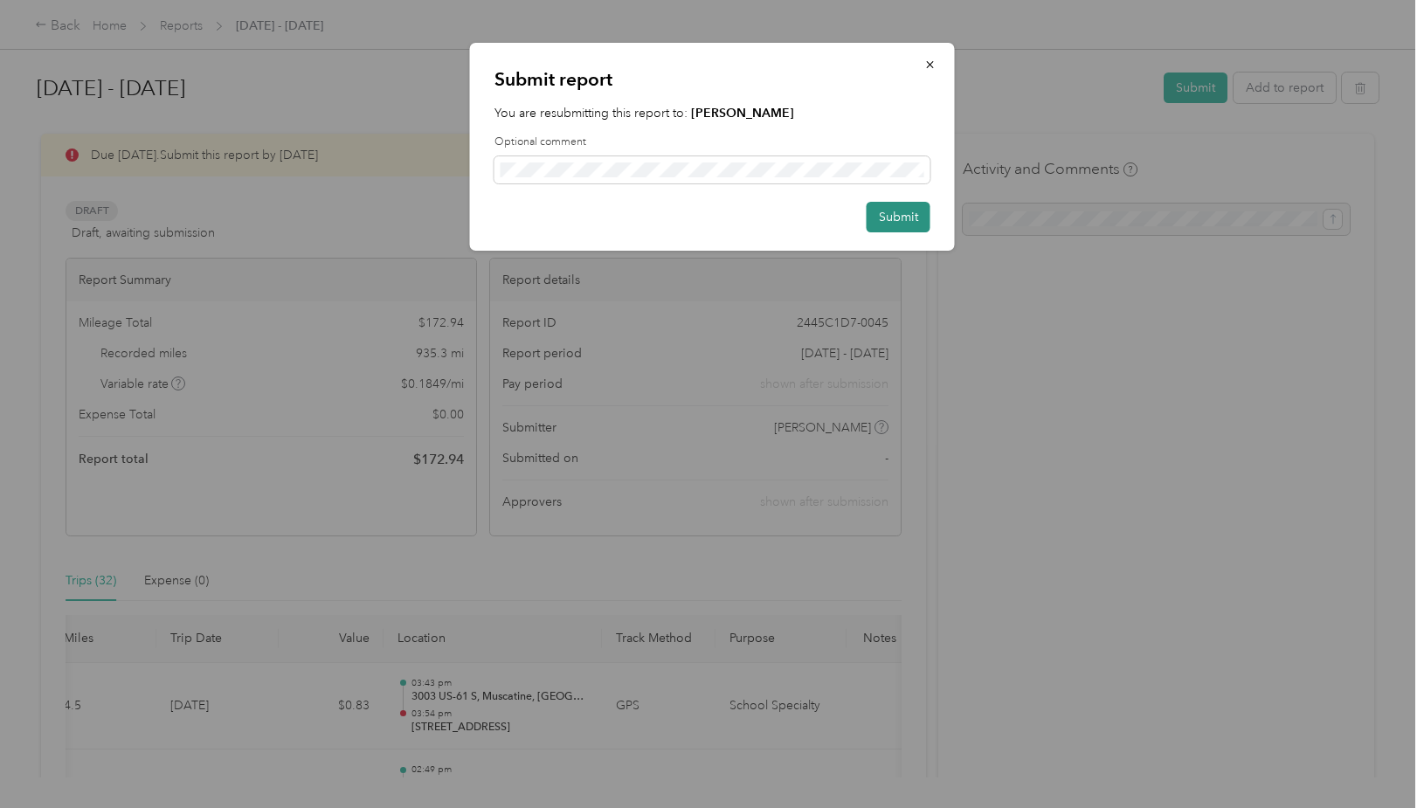
click at [888, 220] on button "Submit" at bounding box center [899, 217] width 64 height 31
